Goal: Information Seeking & Learning: Learn about a topic

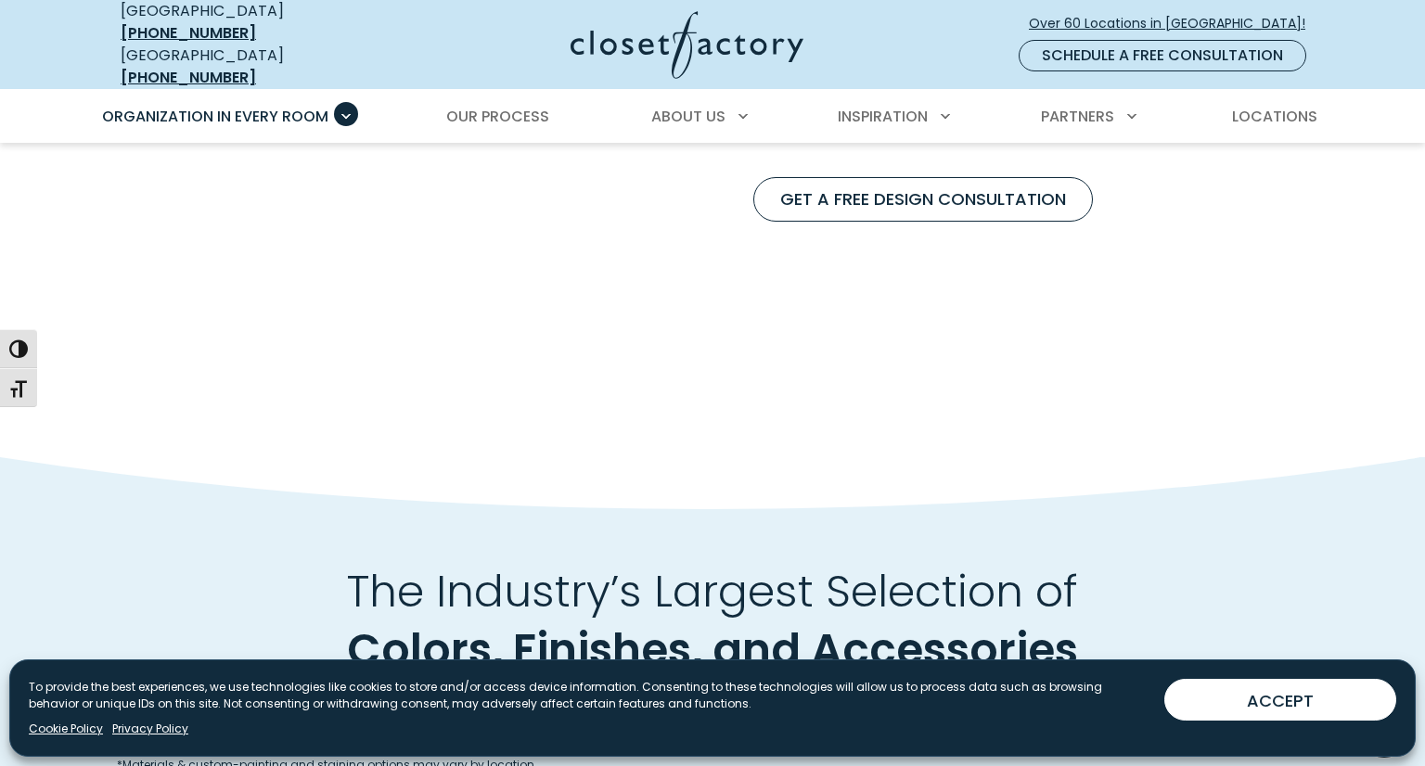
scroll to position [1682, 0]
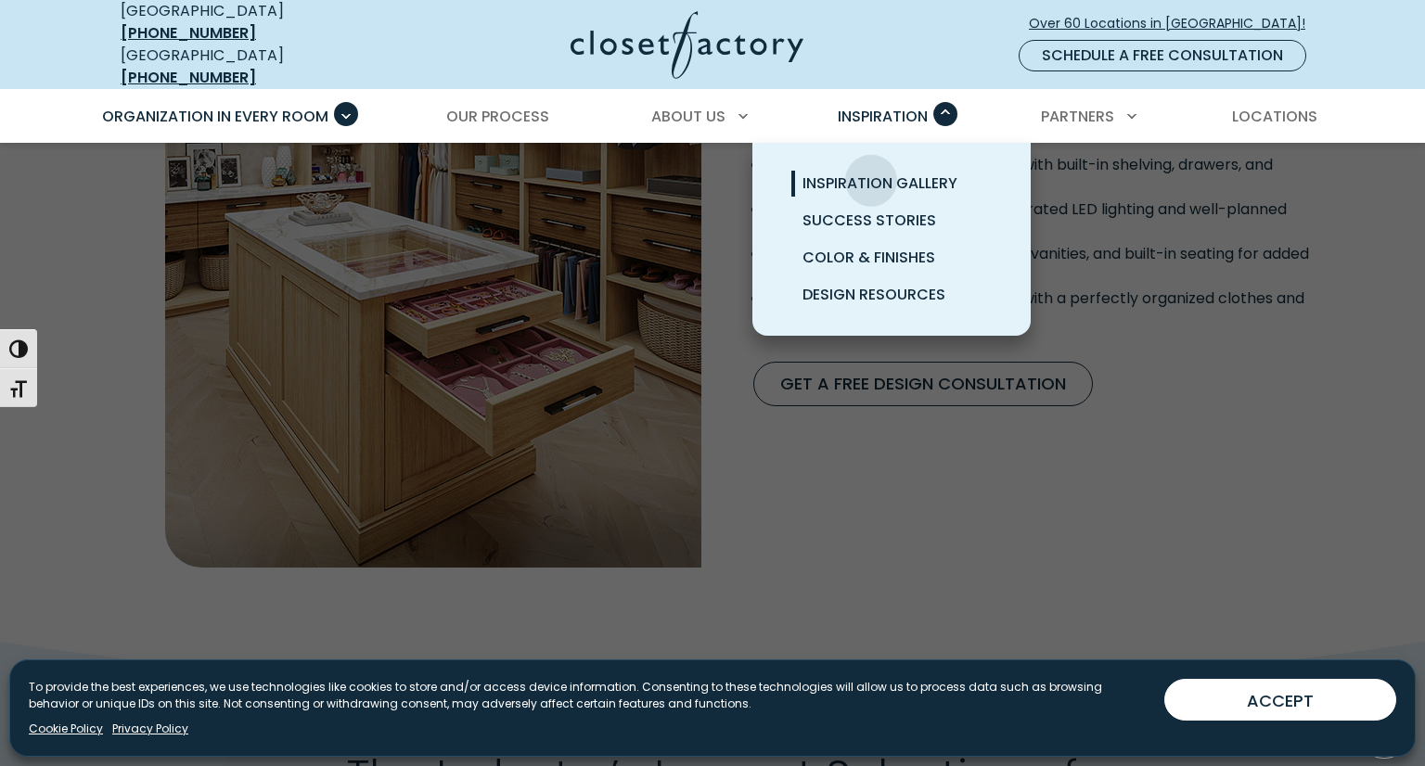
click at [871, 173] on span "Inspiration Gallery" at bounding box center [879, 183] width 155 height 21
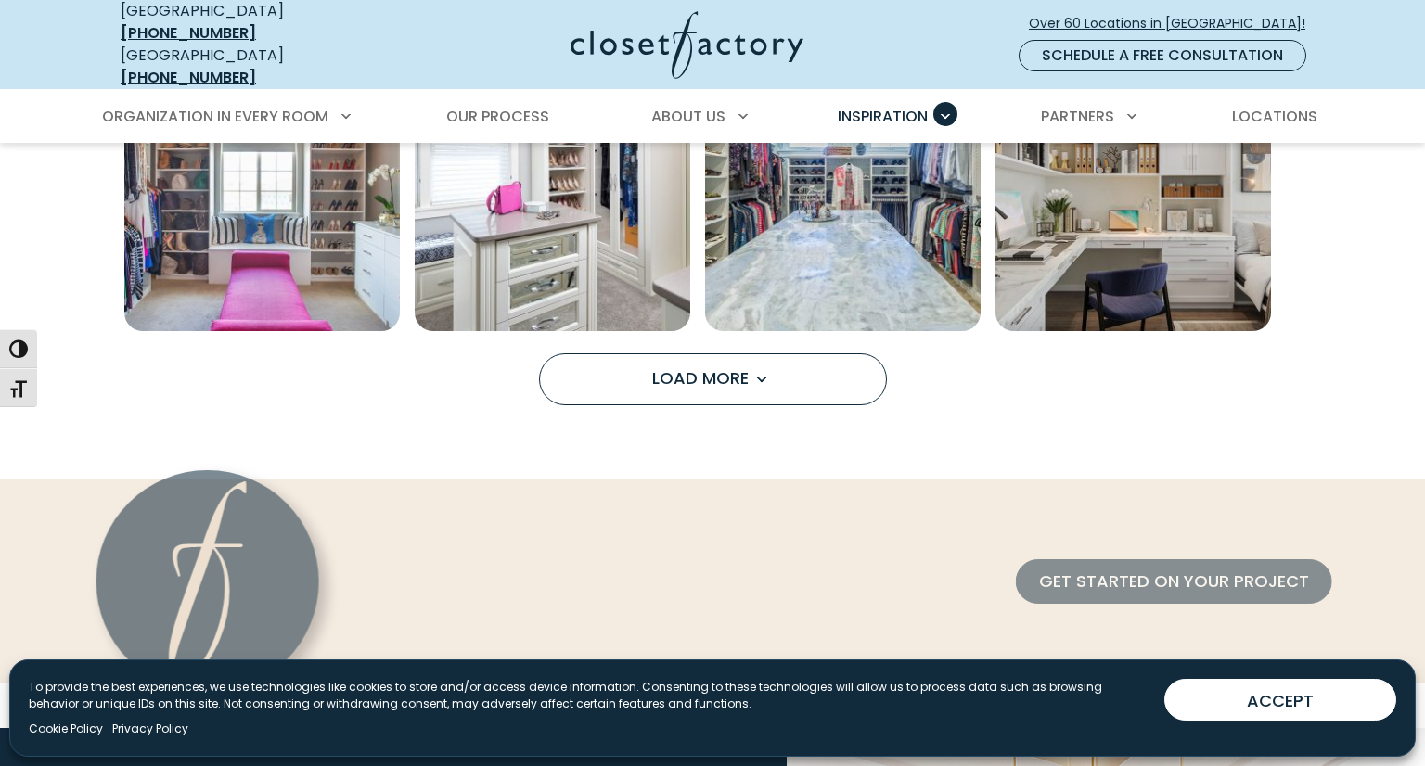
scroll to position [1606, 0]
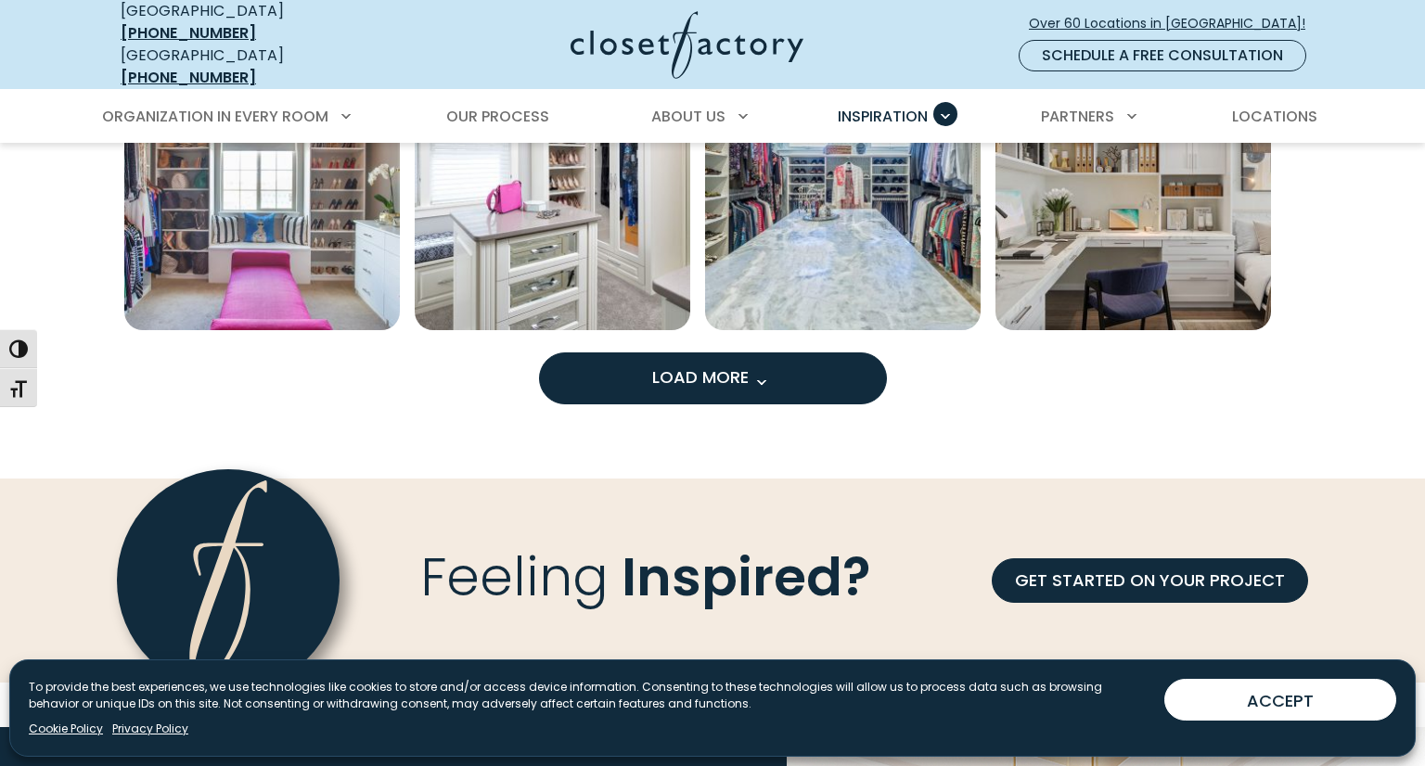
click at [759, 370] on span "Load more inspiration gallery images" at bounding box center [760, 382] width 24 height 24
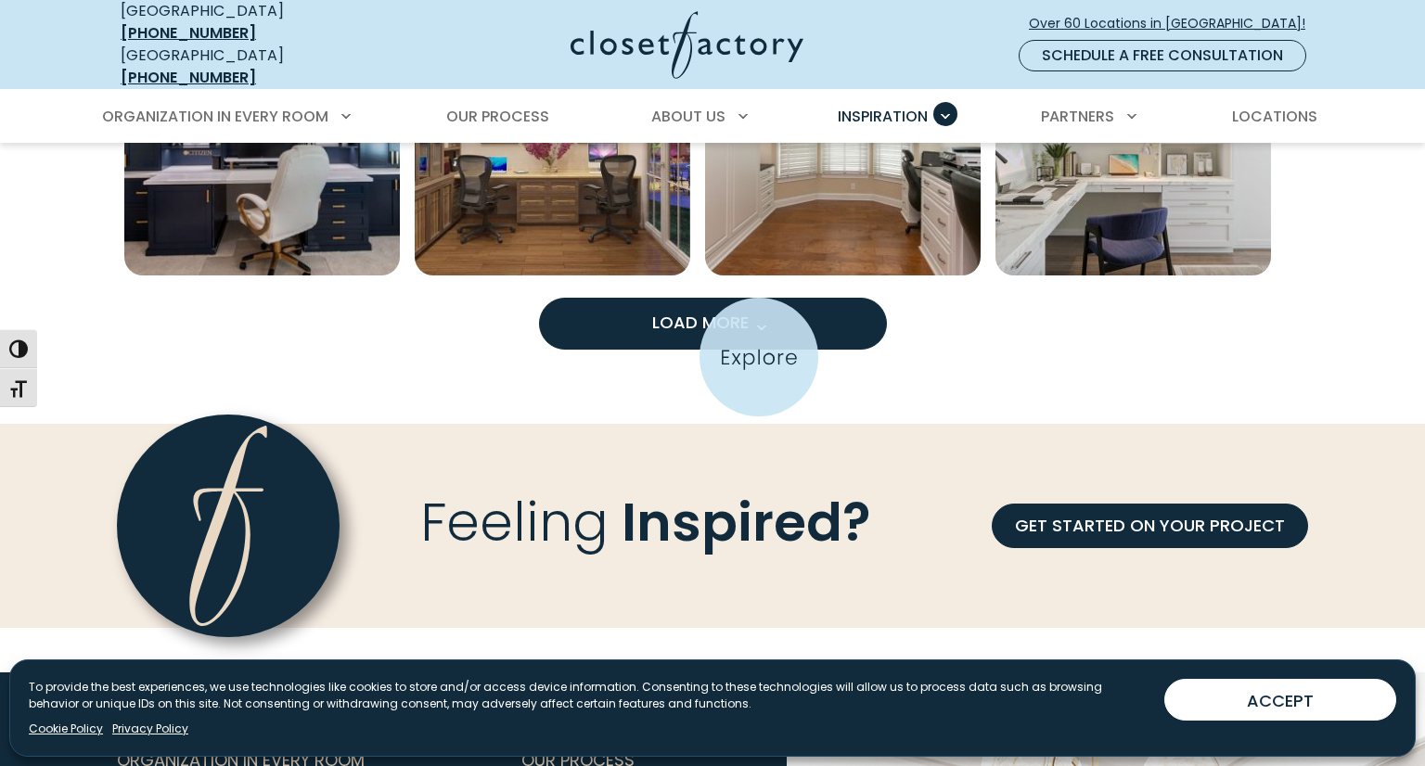
scroll to position [2827, 0]
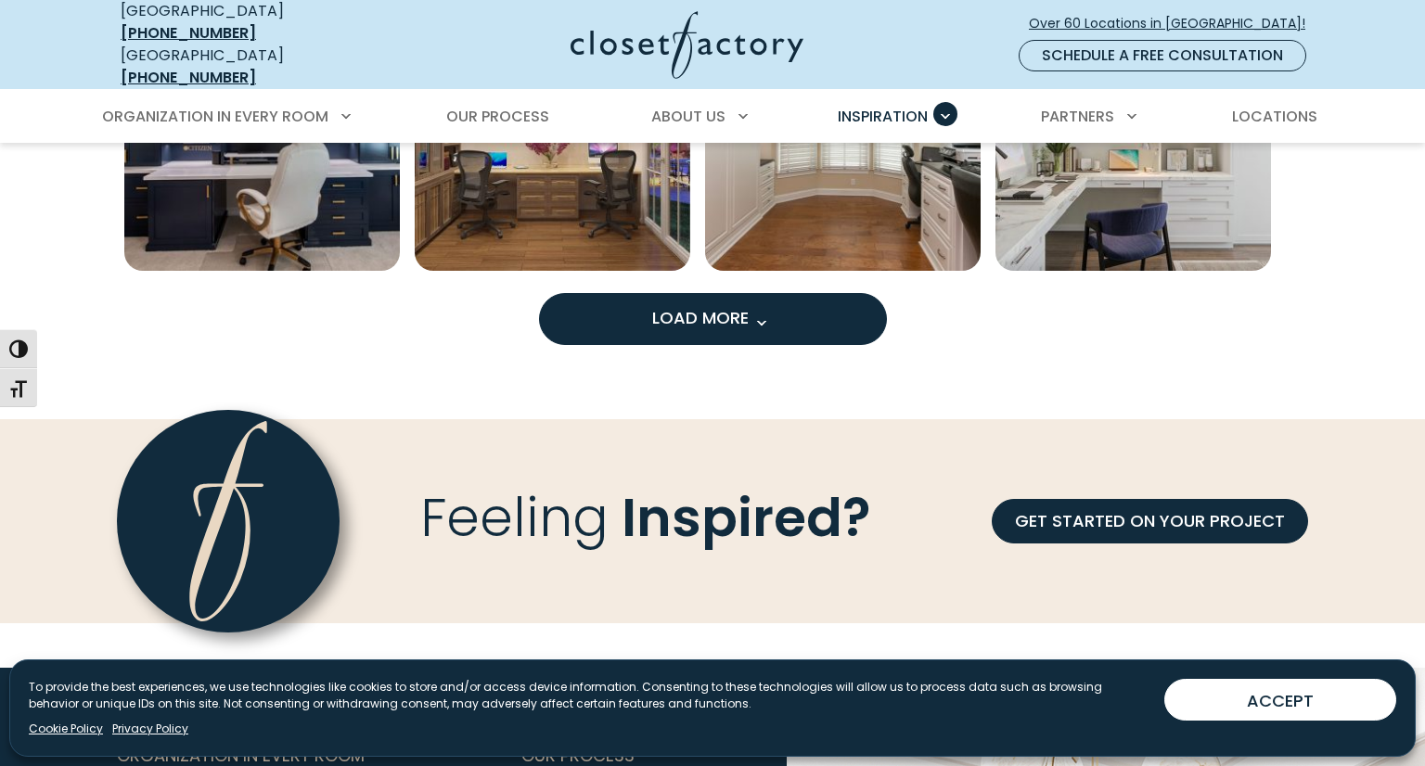
click at [728, 306] on span "Load More" at bounding box center [712, 317] width 121 height 23
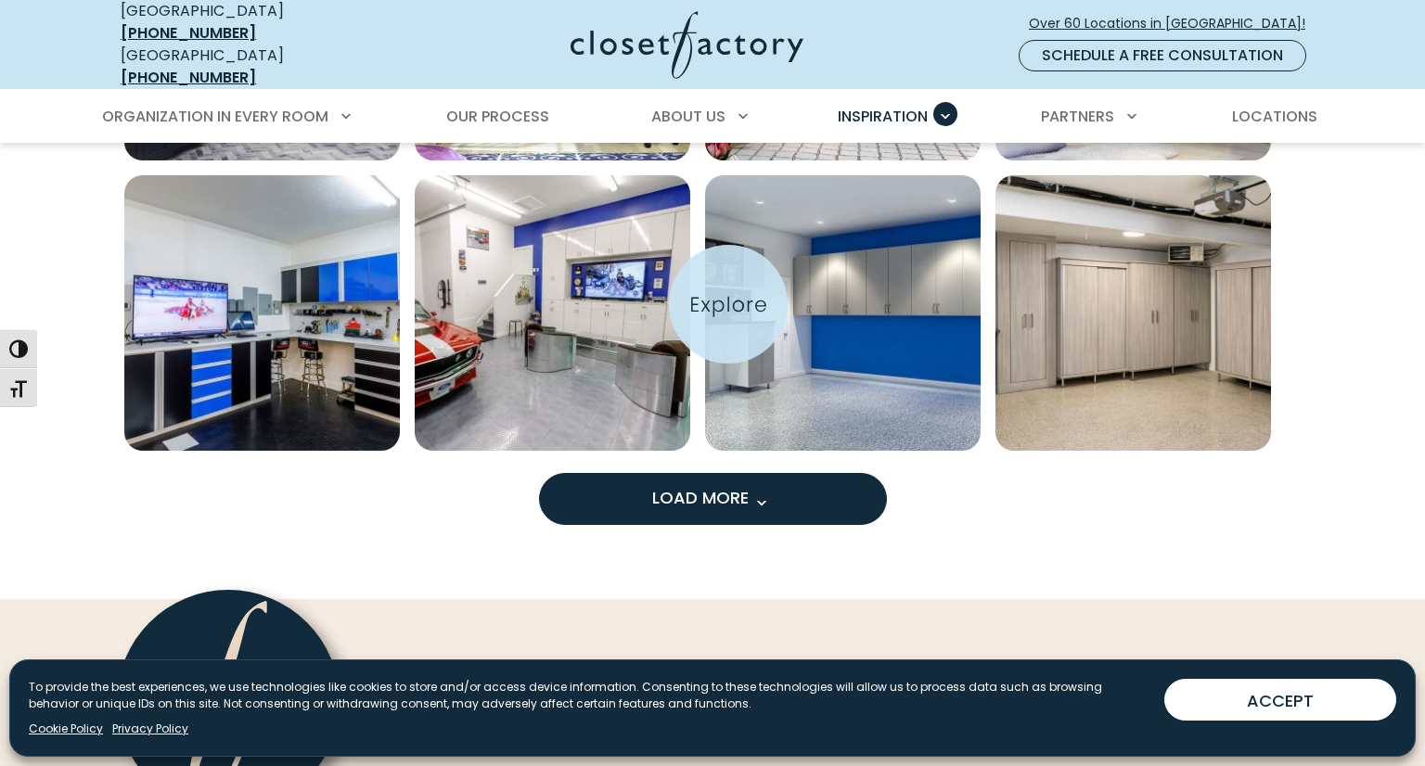
scroll to position [3809, 0]
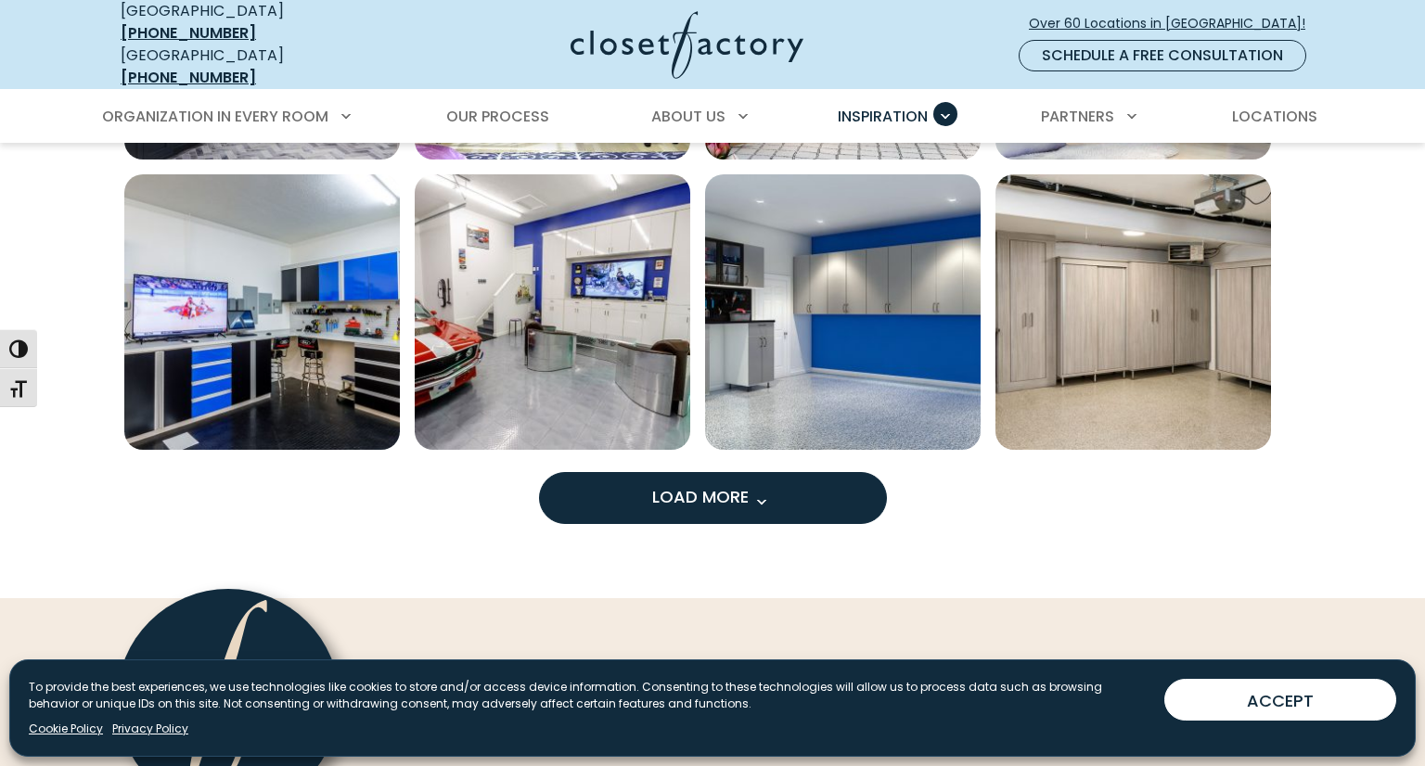
click at [705, 472] on button "Load More" at bounding box center [713, 498] width 348 height 52
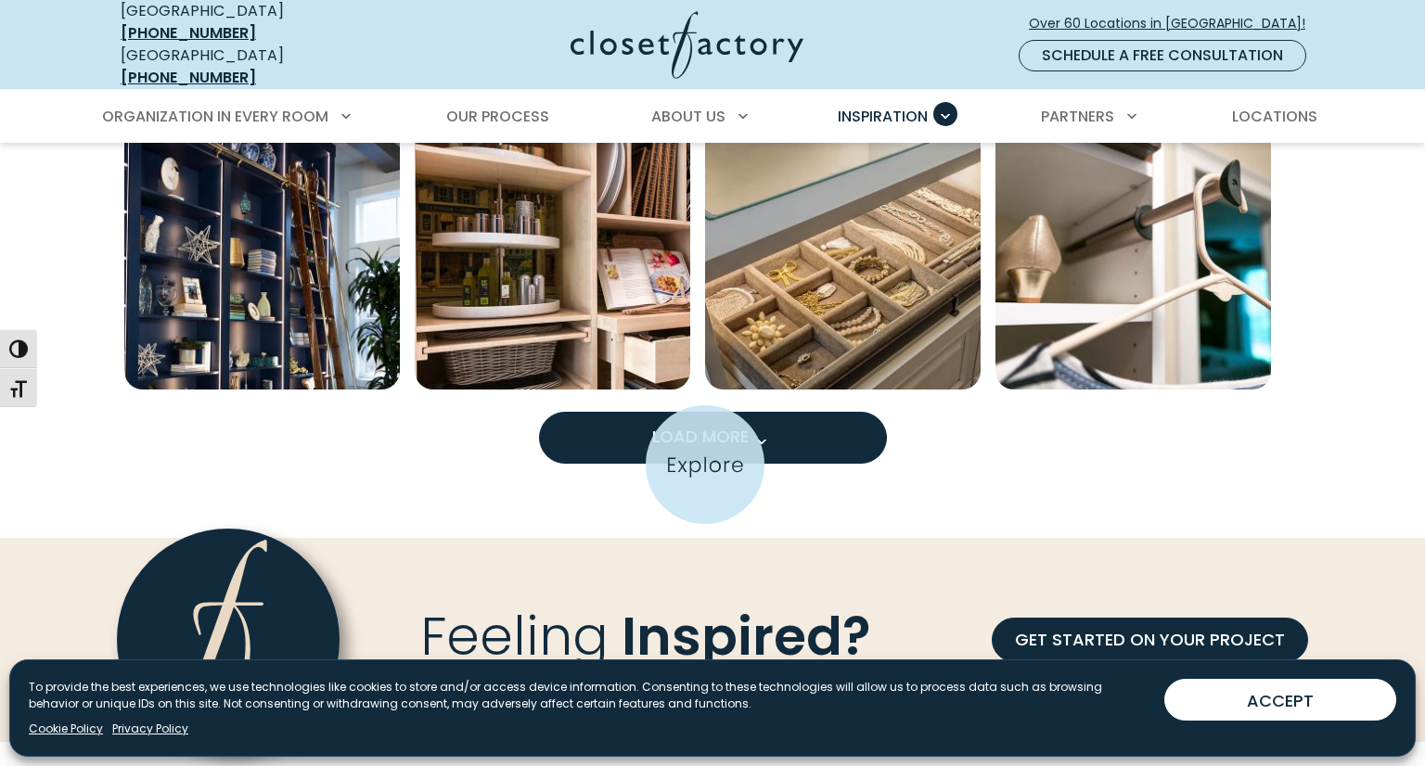
scroll to position [5032, 0]
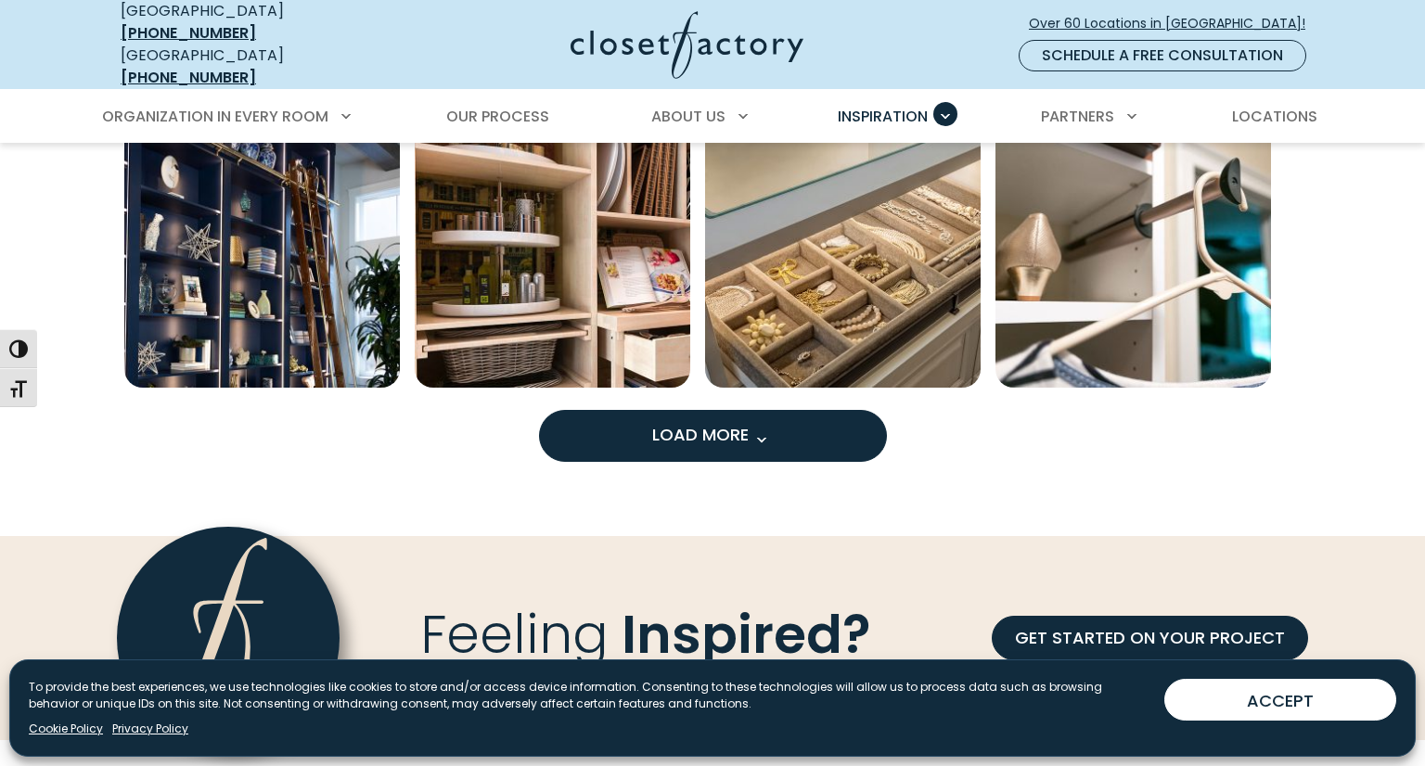
click at [812, 427] on button "Load More" at bounding box center [713, 436] width 348 height 52
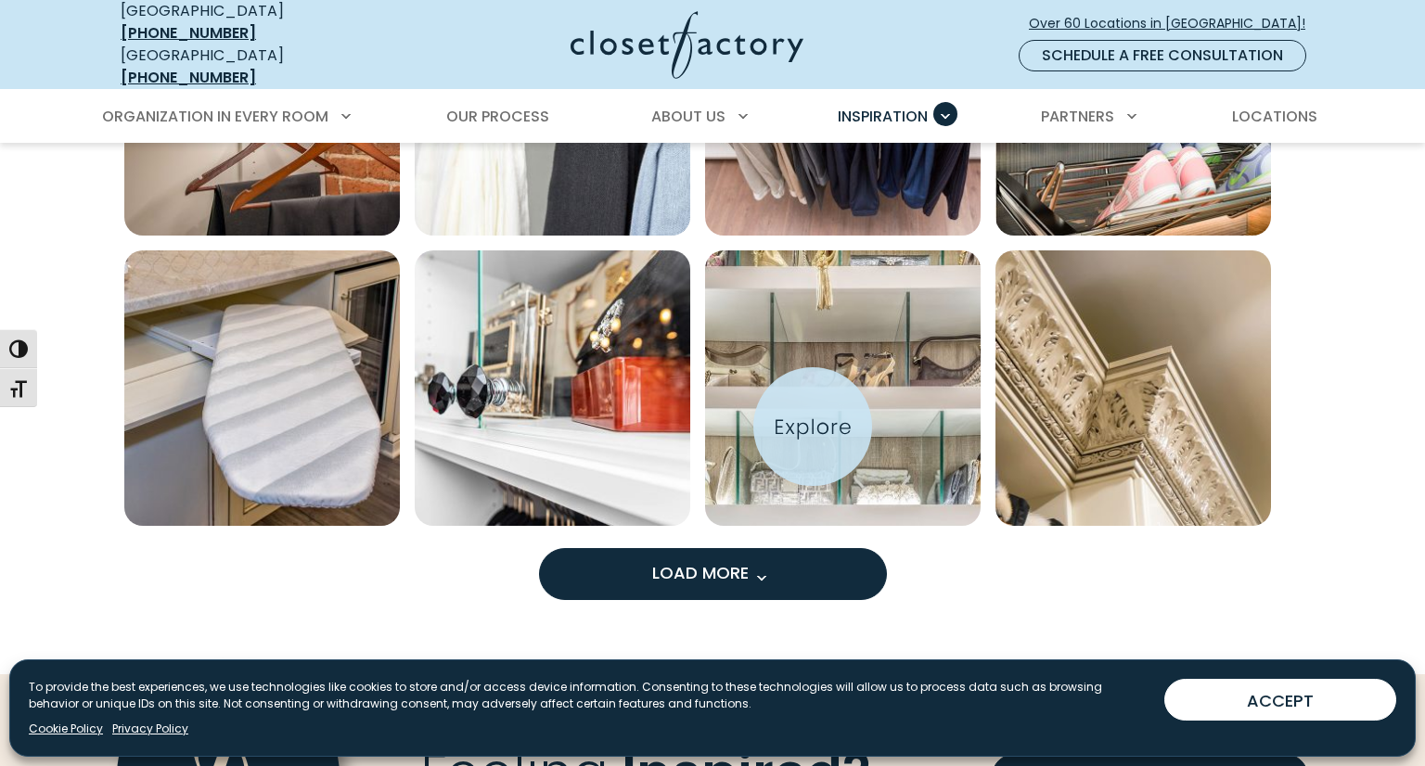
scroll to position [6058, 0]
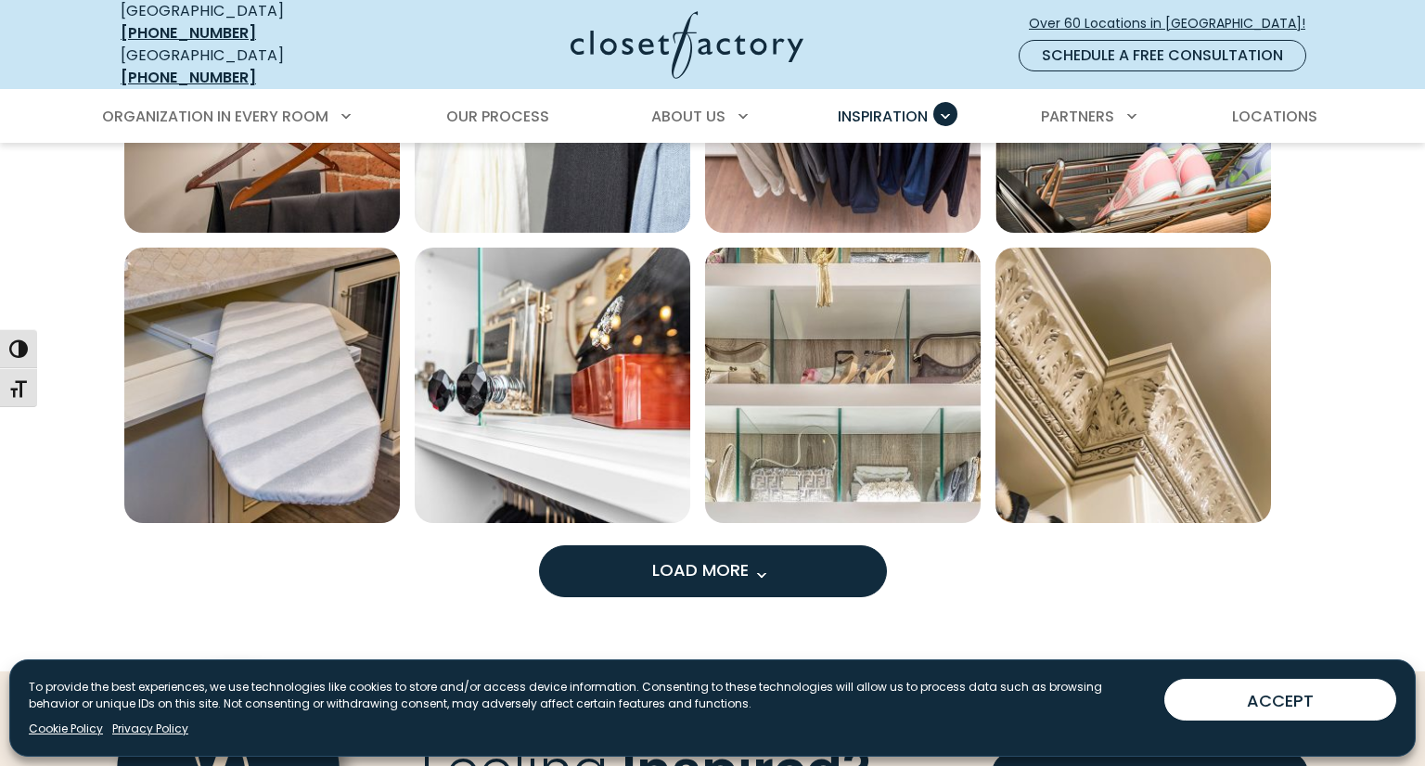
click at [758, 563] on span "Load more inspiration gallery images" at bounding box center [760, 575] width 24 height 24
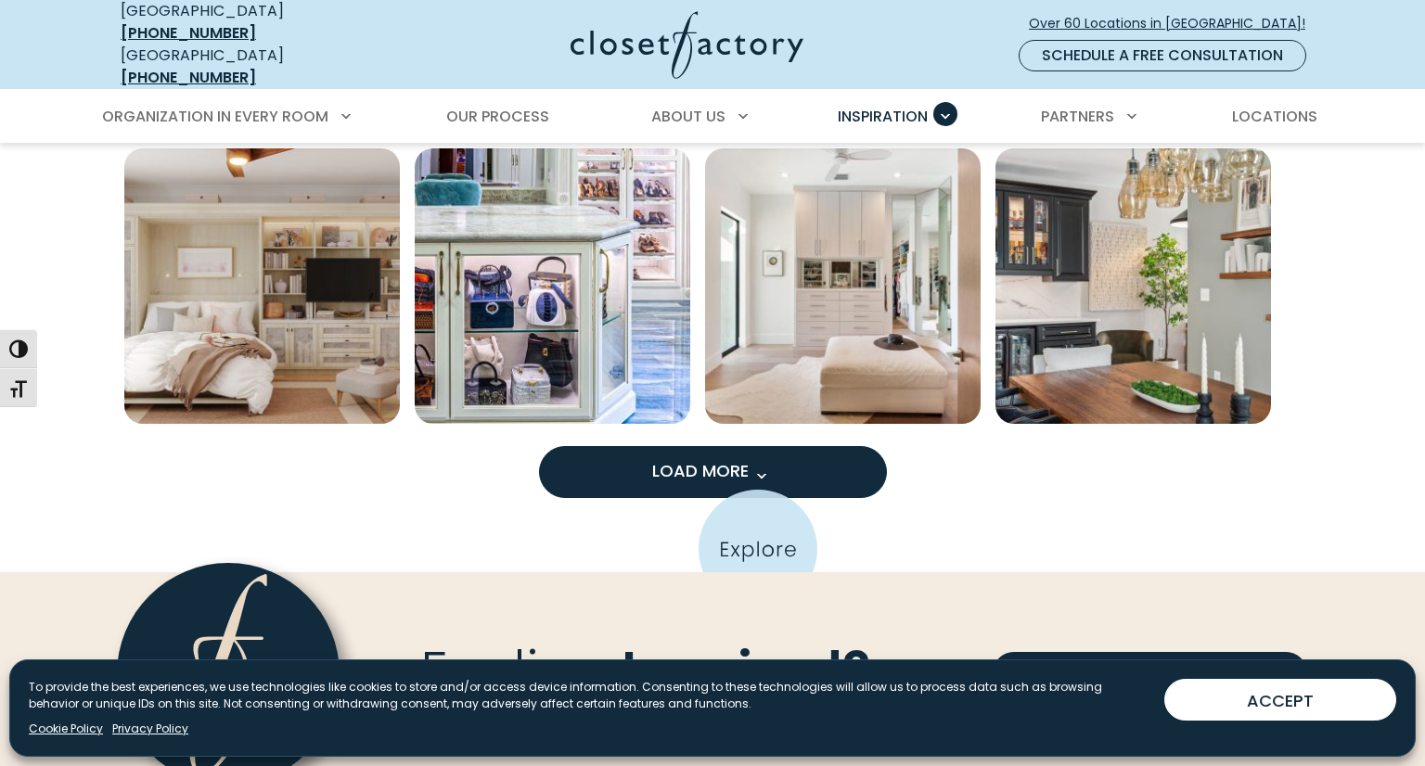
scroll to position [7320, 0]
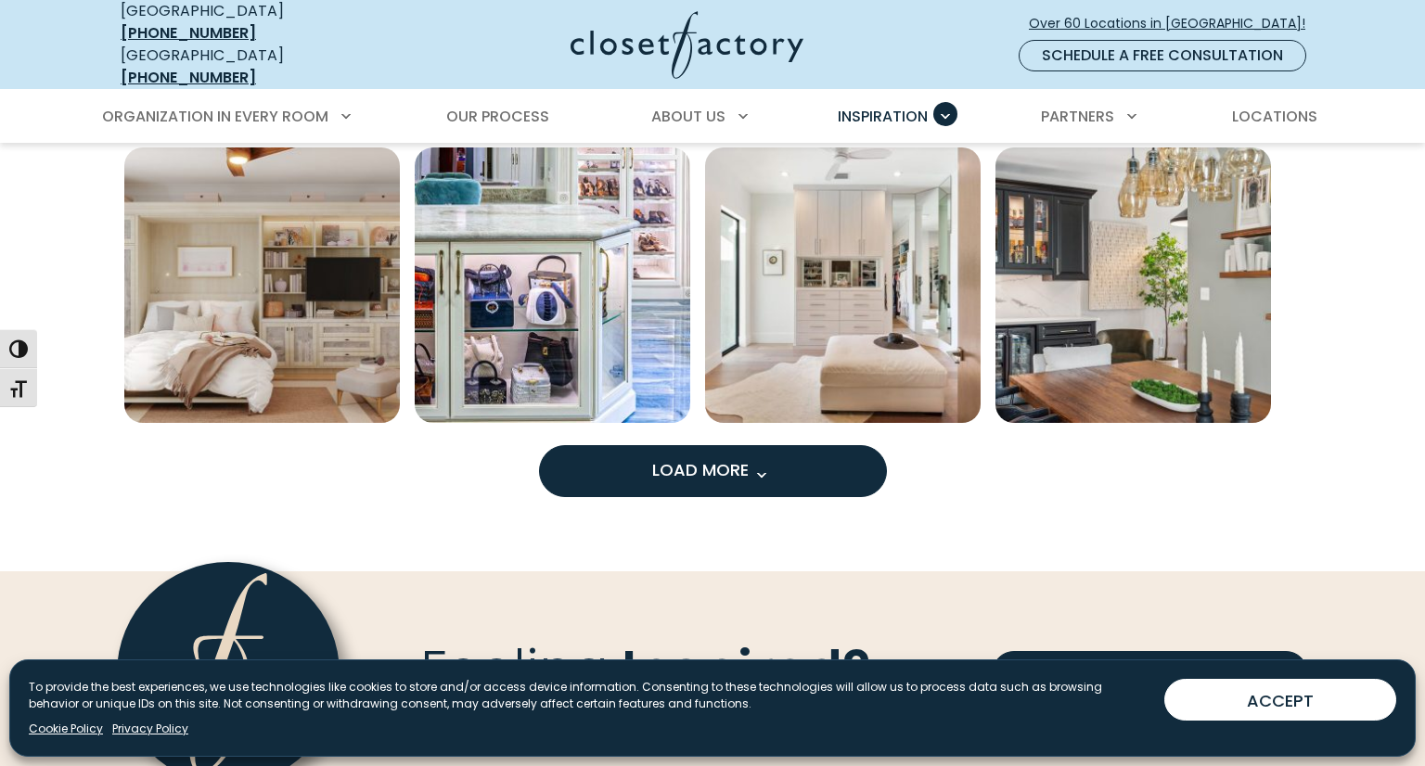
click at [730, 445] on button "Load More" at bounding box center [713, 471] width 348 height 52
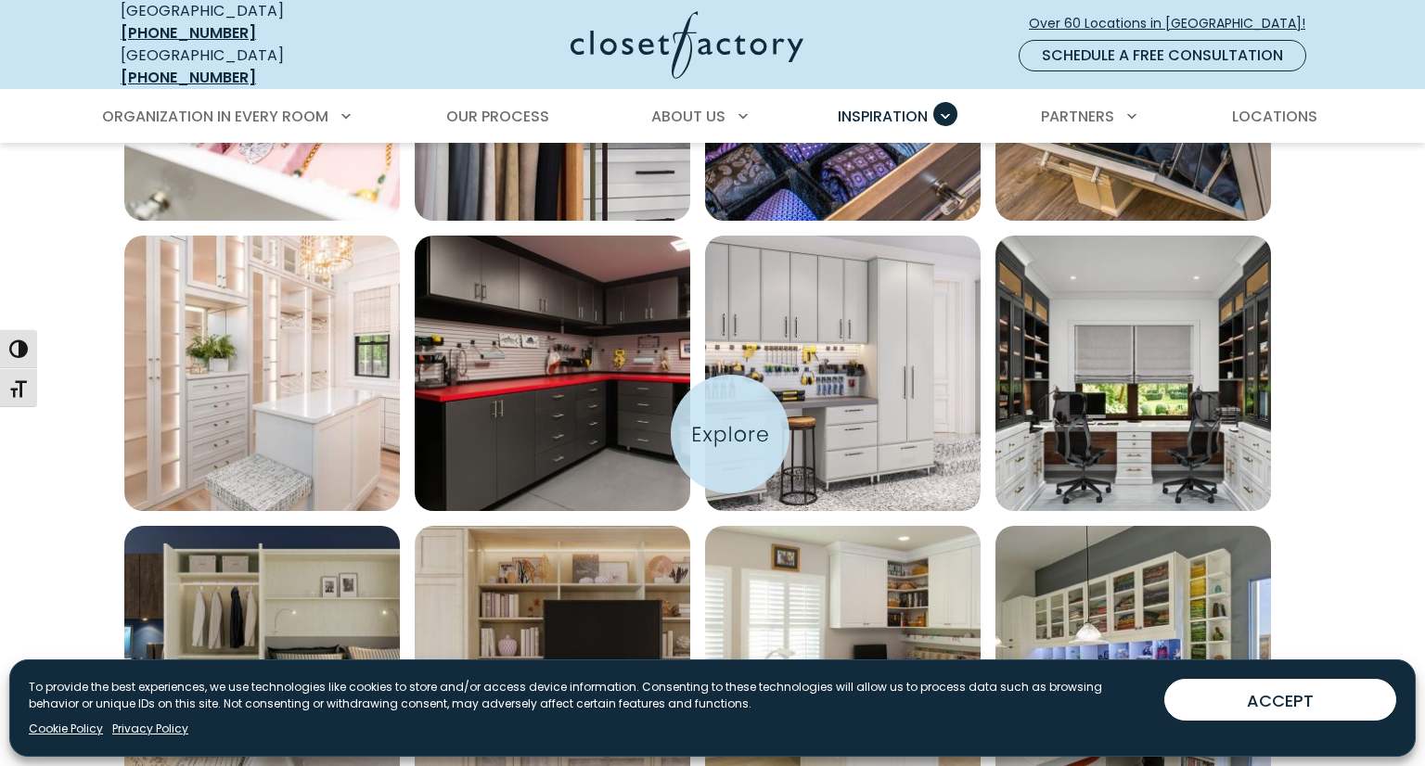
scroll to position [8108, 0]
